Goal: Information Seeking & Learning: Check status

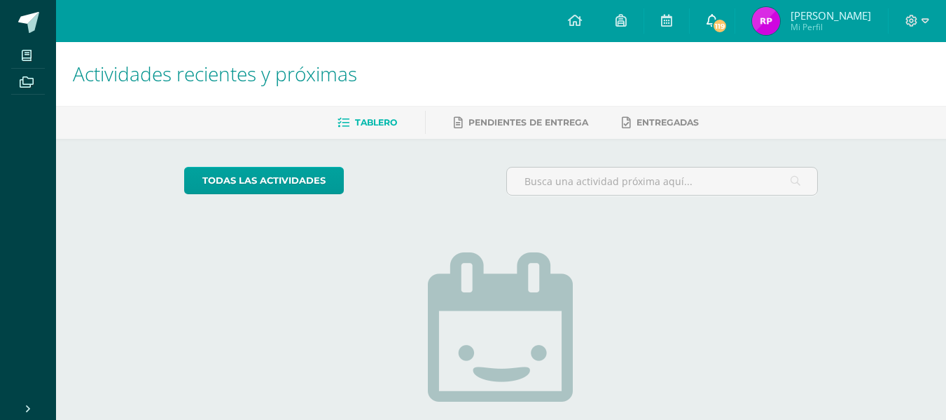
click at [713, 25] on icon at bounding box center [712, 20] width 11 height 13
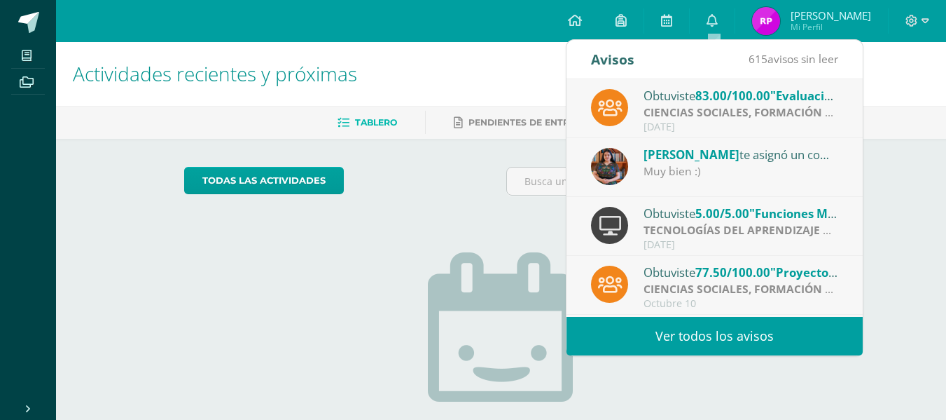
click at [817, 95] on span ""Evaluación final"" at bounding box center [822, 96] width 104 height 16
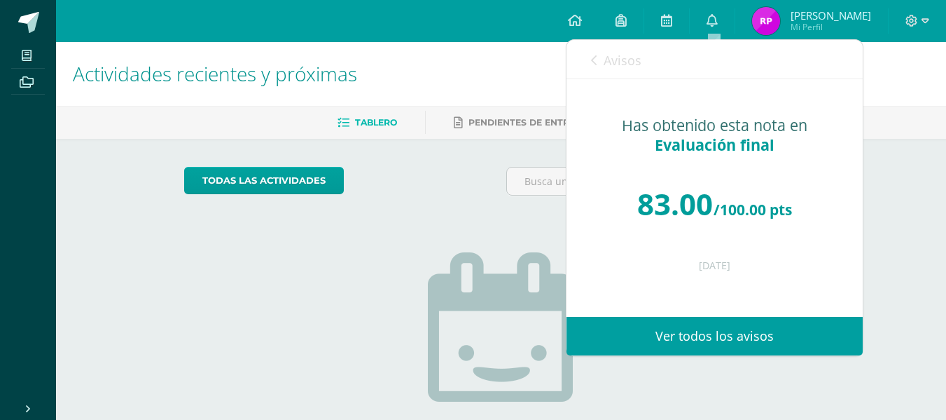
click at [639, 324] on link "Ver todos los avisos" at bounding box center [715, 336] width 296 height 39
click at [630, 337] on link "Ver todos los avisos" at bounding box center [715, 336] width 296 height 39
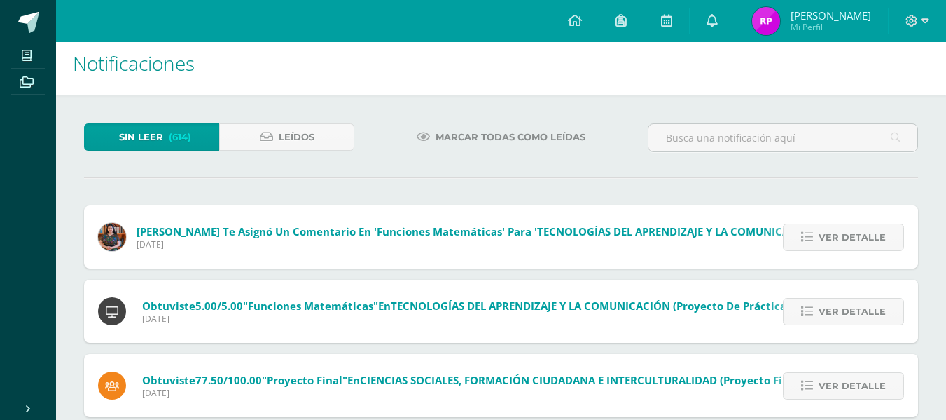
scroll to position [11, 0]
click at [847, 232] on span "Ver detalle" at bounding box center [852, 236] width 67 height 26
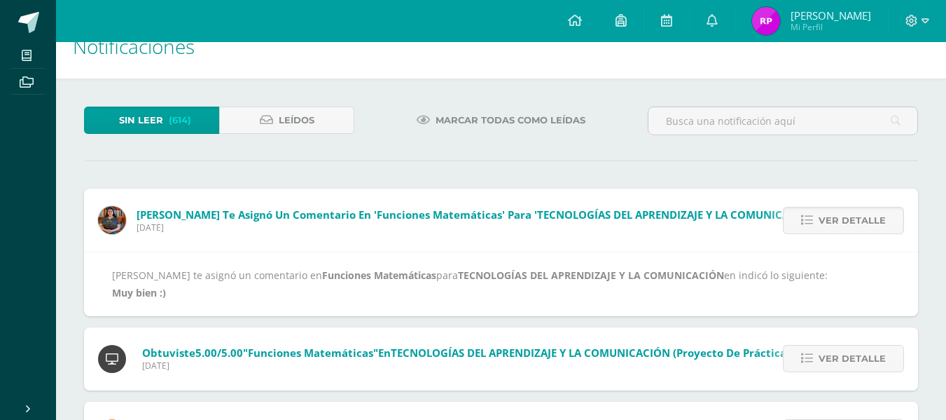
scroll to position [30, 0]
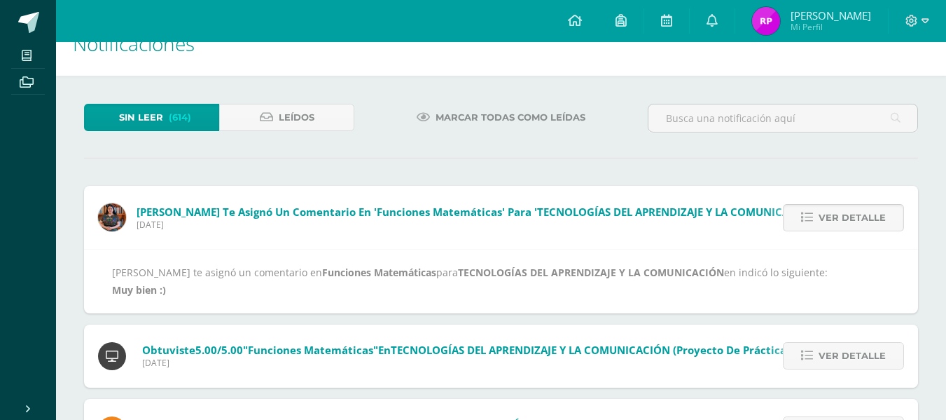
click at [817, 212] on link "Ver detalle" at bounding box center [843, 217] width 121 height 27
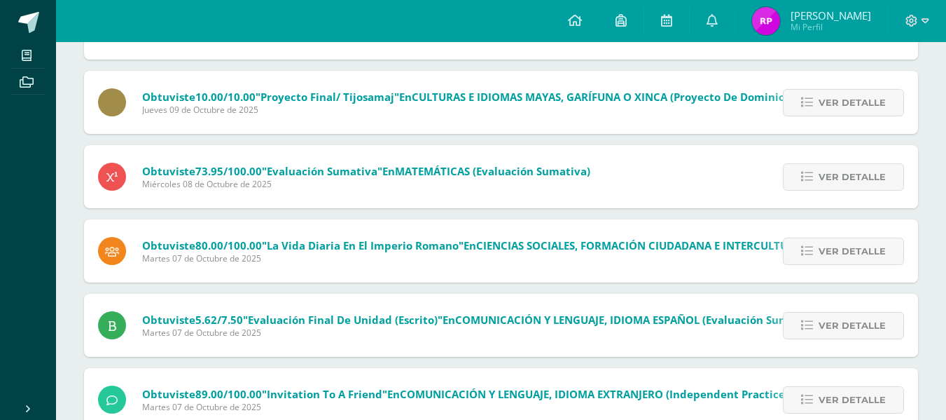
scroll to position [368, 0]
click at [571, 272] on div "Obtuviste 80.00/100.00 "La vida diaria en el imperio romano" en CIENCIAS SOCIAL…" at bounding box center [528, 250] width 888 height 63
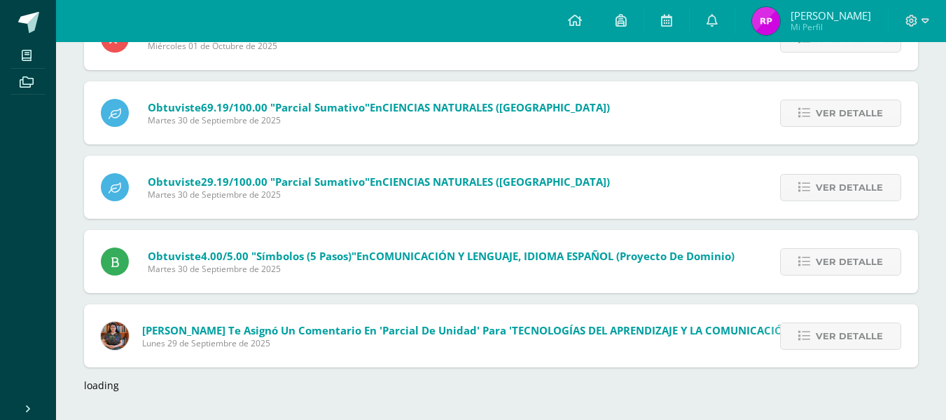
scroll to position [1224, 0]
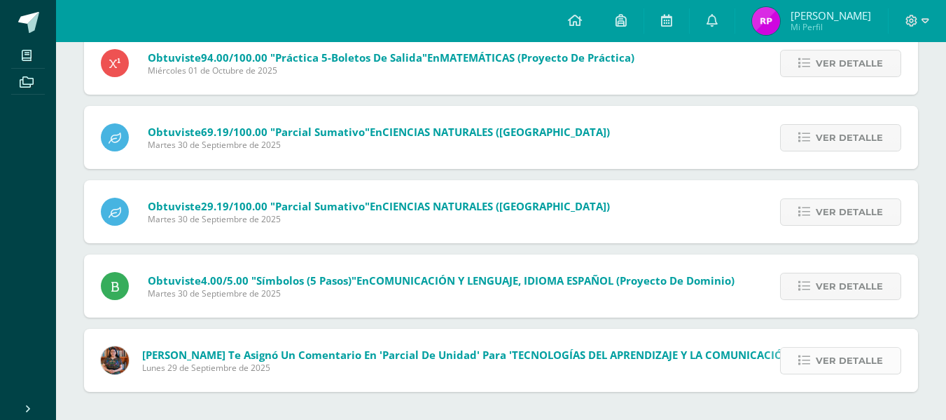
click at [846, 347] on link "Ver detalle" at bounding box center [840, 360] width 121 height 27
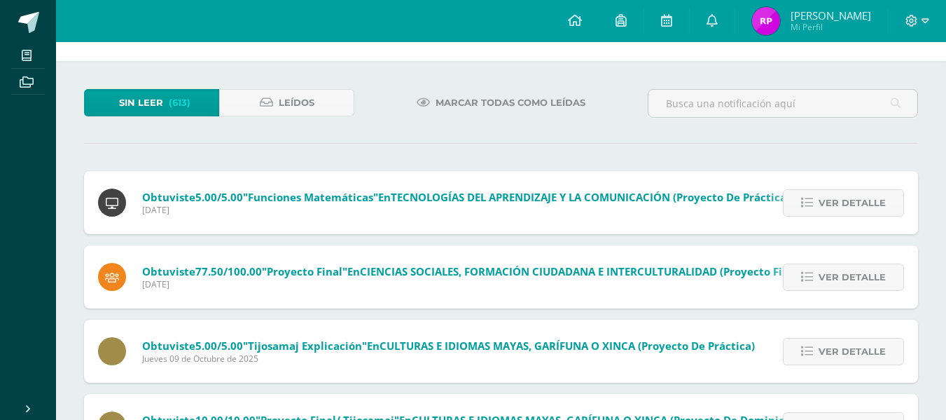
scroll to position [0, 0]
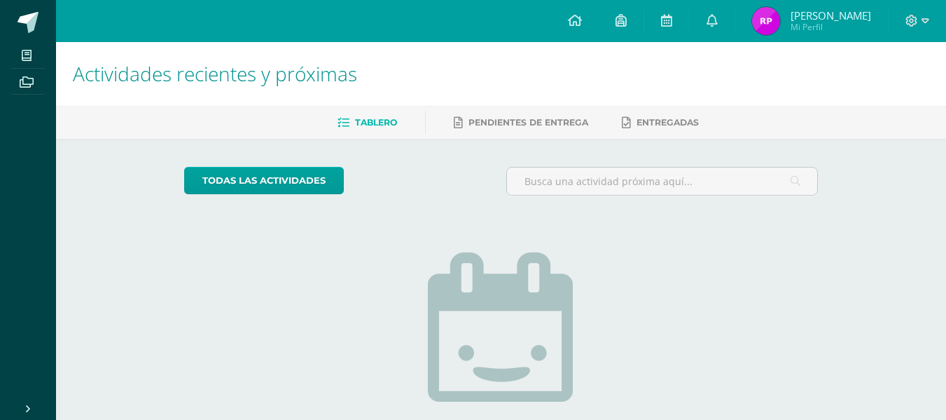
click at [790, 27] on span "Rosa Candelaria Mi Perfil" at bounding box center [811, 21] width 125 height 28
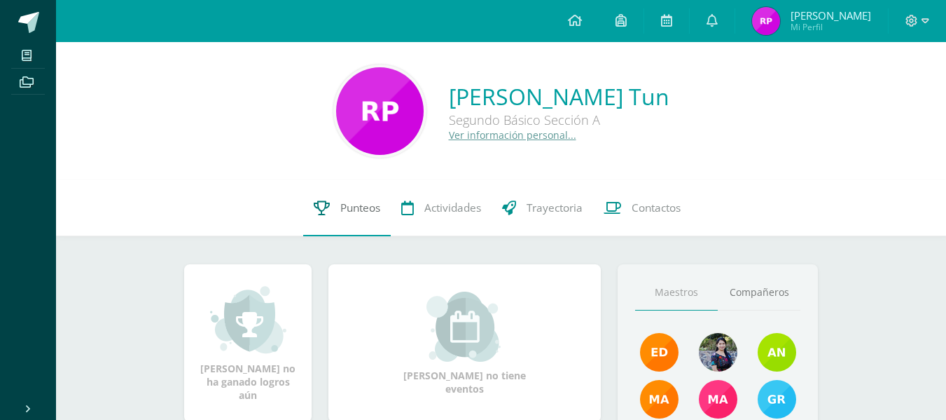
click at [362, 205] on span "Punteos" at bounding box center [360, 207] width 40 height 15
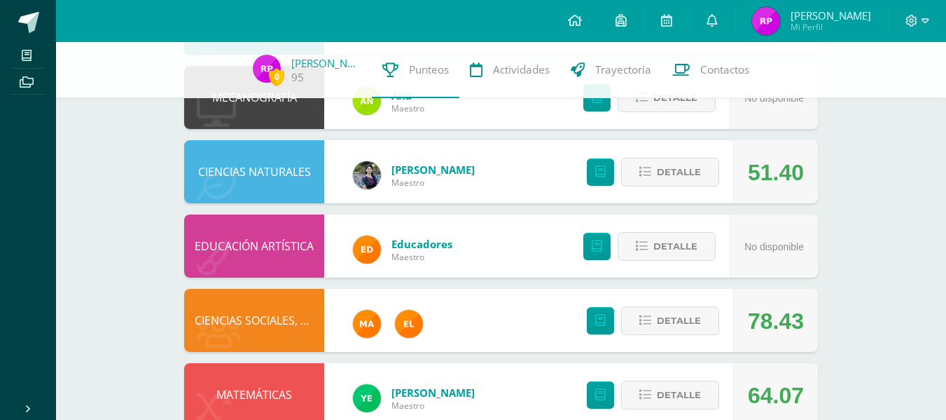
scroll to position [783, 0]
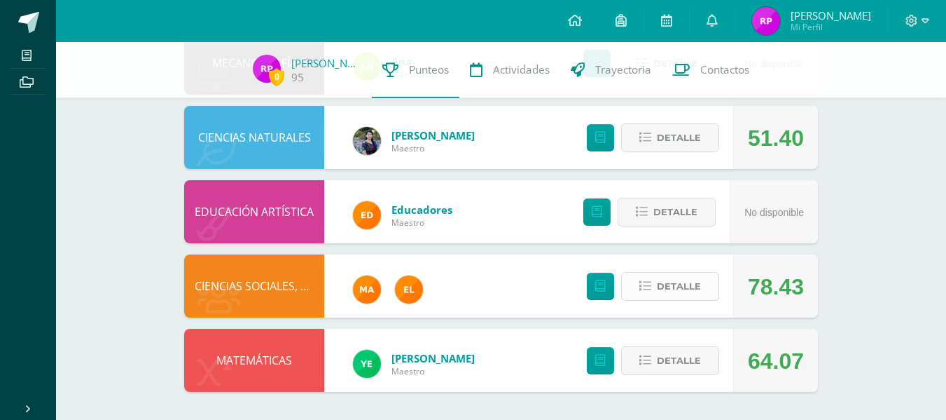
click at [677, 291] on span "Detalle" at bounding box center [679, 286] width 44 height 26
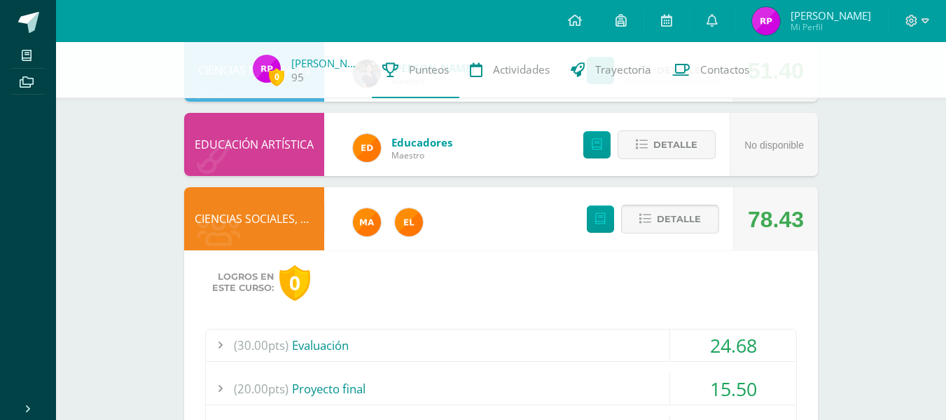
scroll to position [956, 0]
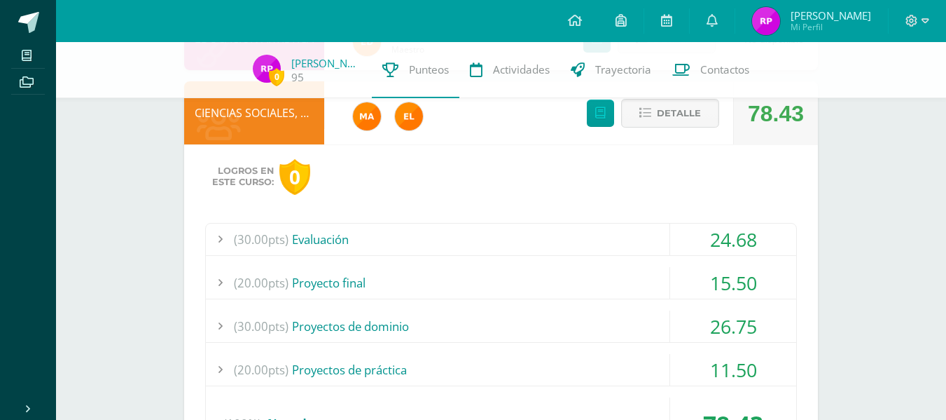
click at [403, 241] on div "(30.00pts) Evaluación" at bounding box center [501, 239] width 590 height 32
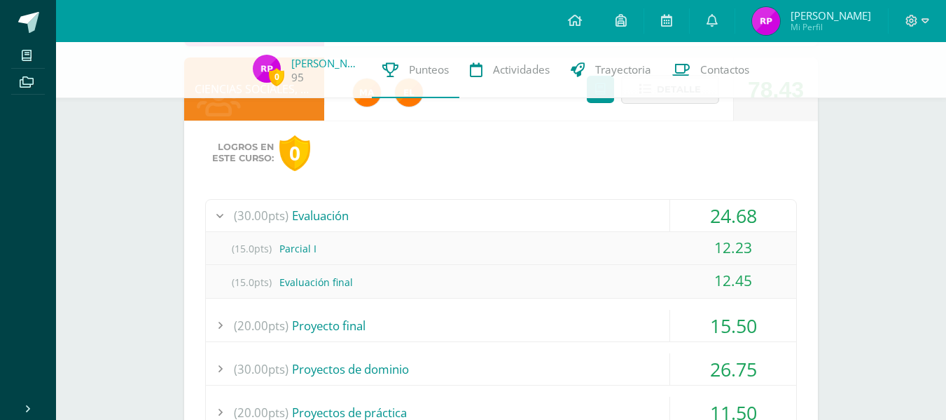
scroll to position [981, 0]
click at [680, 321] on div "15.50" at bounding box center [733, 325] width 126 height 32
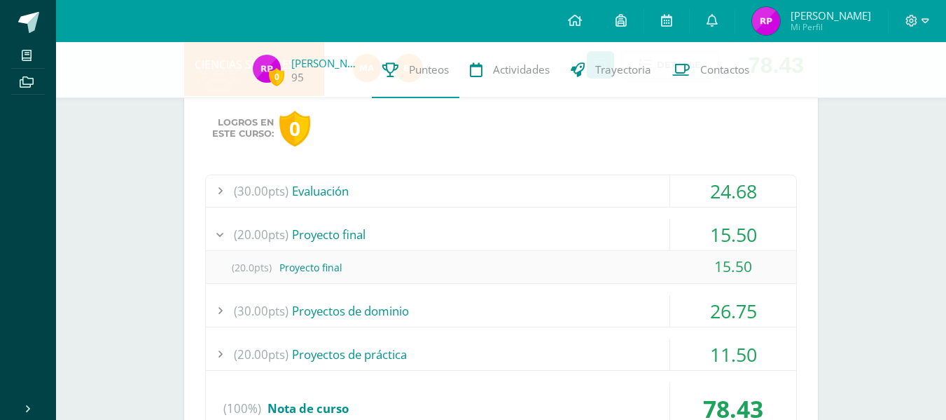
scroll to position [1005, 0]
click at [680, 321] on div "26.75" at bounding box center [733, 310] width 126 height 32
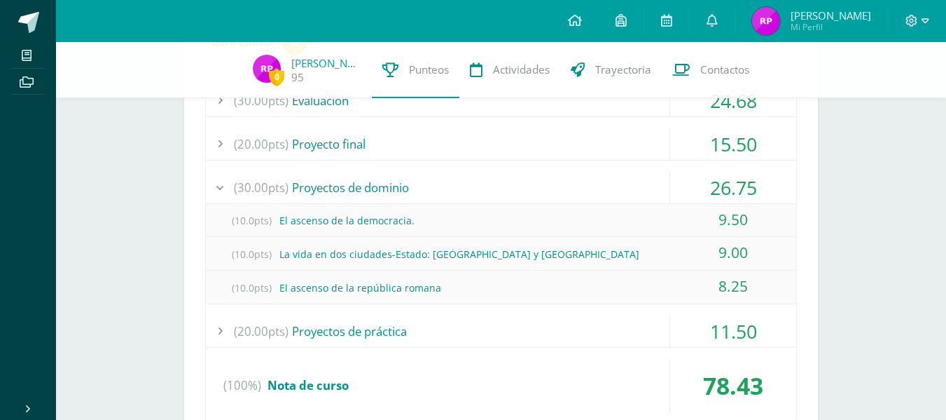
scroll to position [1098, 0]
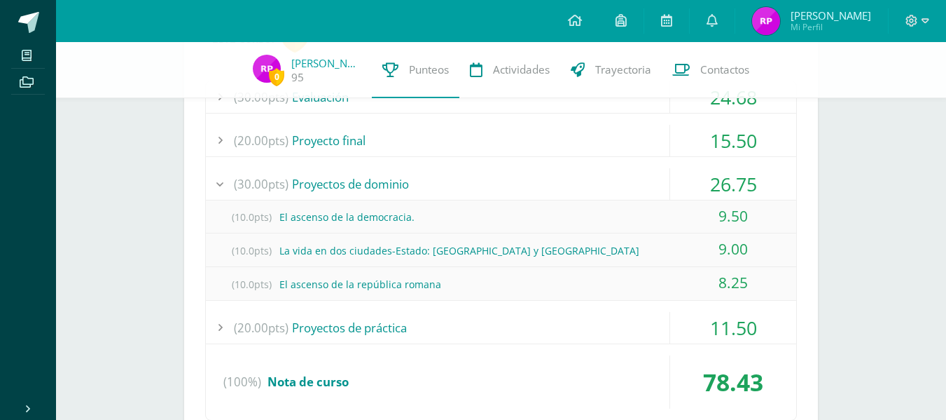
click at [687, 318] on div "11.50" at bounding box center [733, 328] width 126 height 32
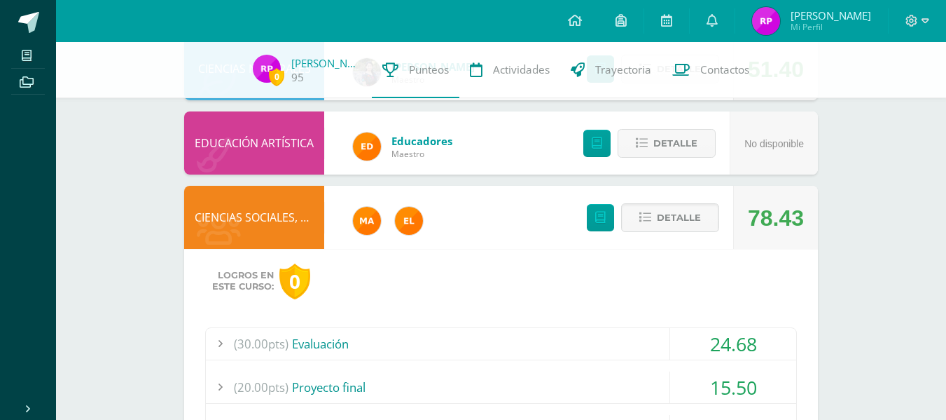
scroll to position [850, 0]
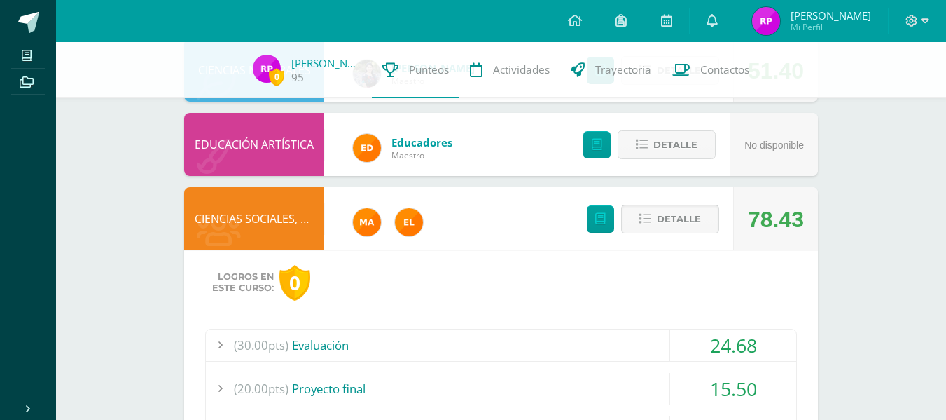
click at [681, 227] on span "Detalle" at bounding box center [679, 219] width 44 height 26
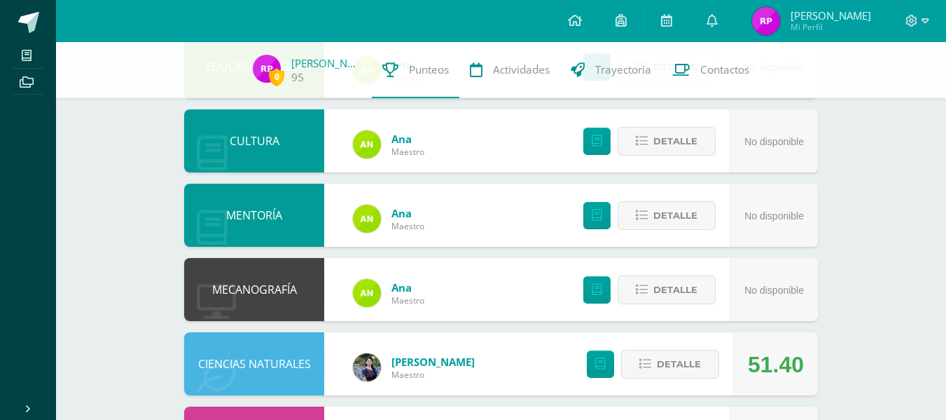
scroll to position [783, 0]
